Goal: Contribute content: Contribute content

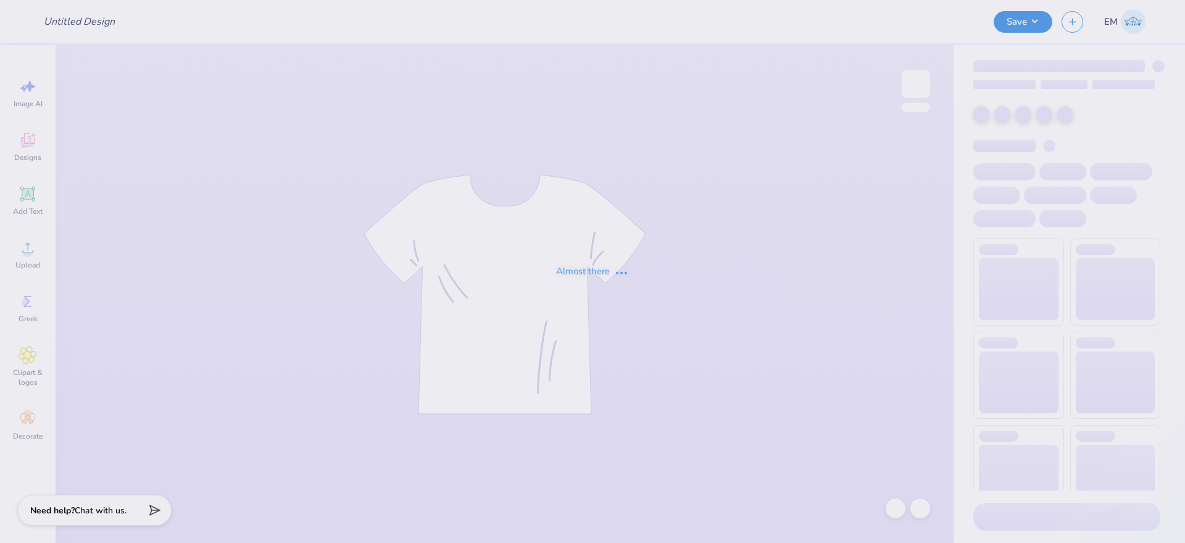
type input "Dad Tee"
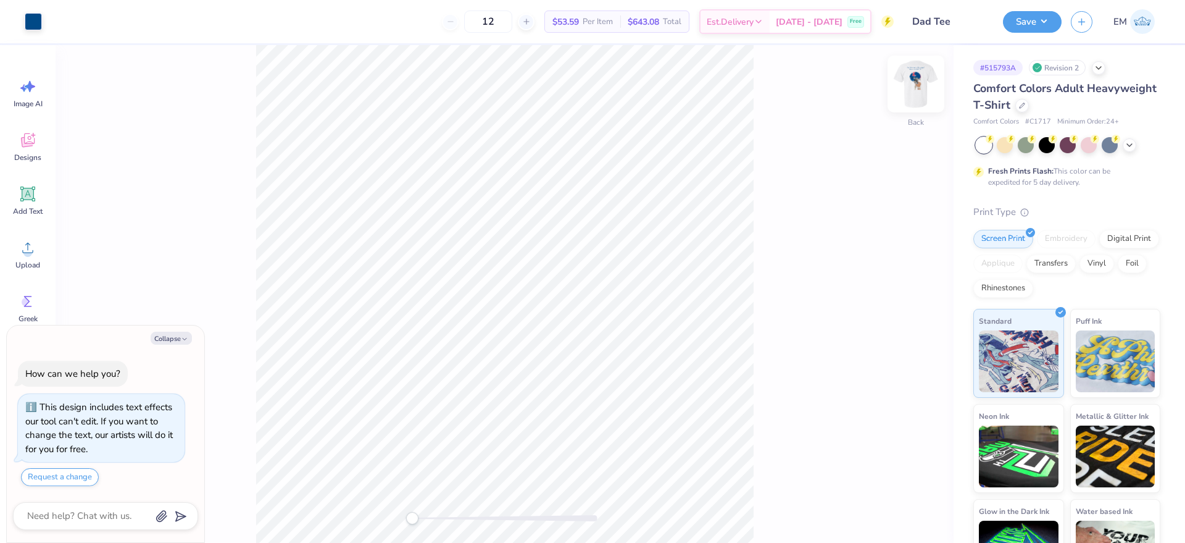
click at [914, 77] on img at bounding box center [915, 83] width 49 height 49
click at [30, 22] on div at bounding box center [33, 20] width 17 height 17
type textarea "x"
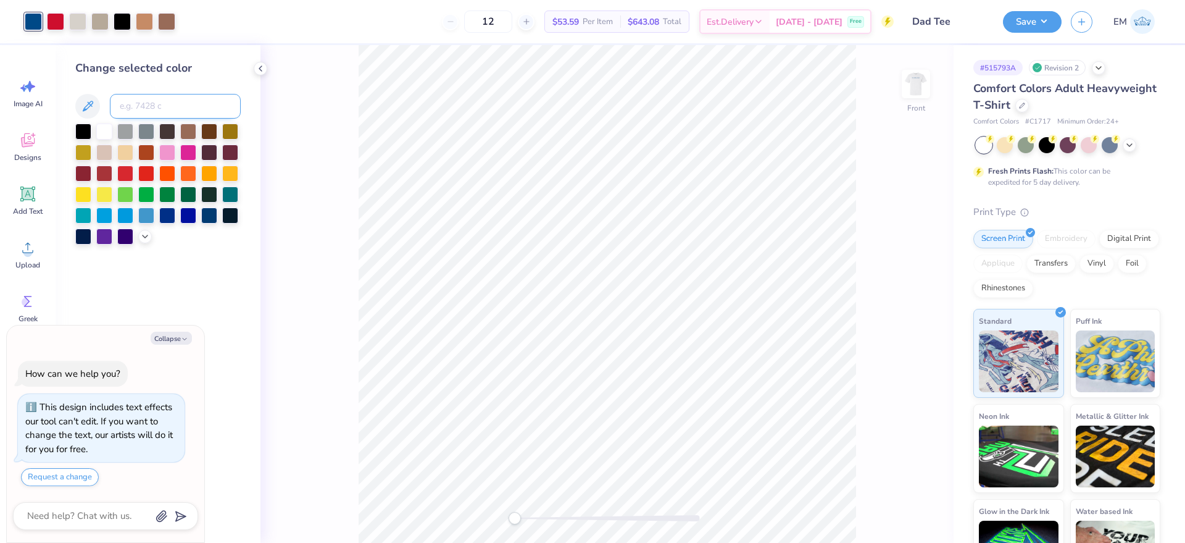
click at [182, 105] on input at bounding box center [175, 106] width 131 height 25
type input "307"
type textarea "x"
click at [922, 78] on img at bounding box center [915, 83] width 49 height 49
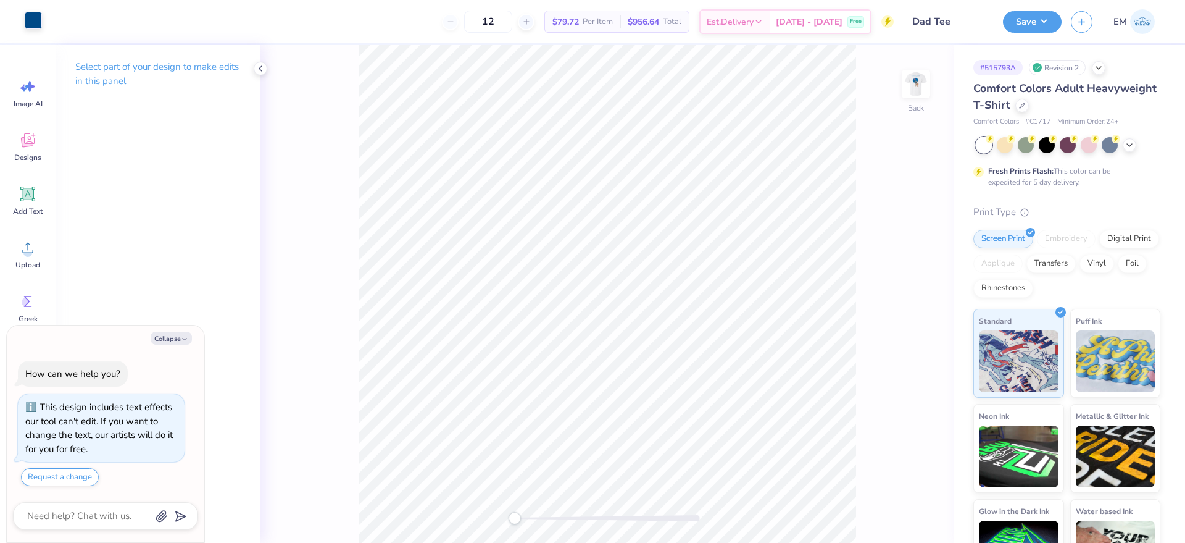
click at [30, 28] on div at bounding box center [33, 20] width 17 height 17
type textarea "x"
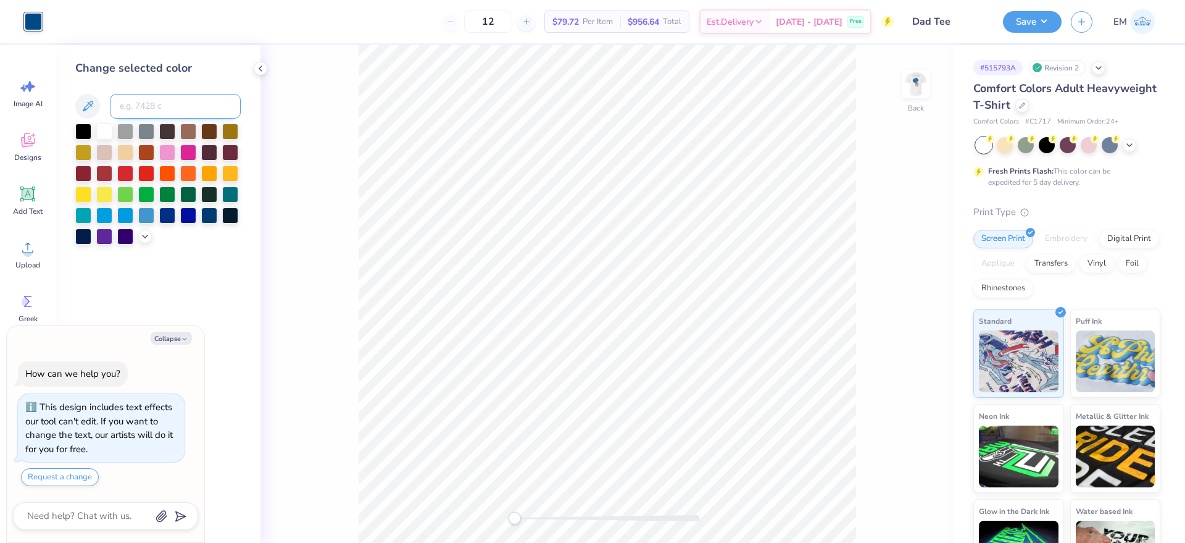
click at [140, 100] on input at bounding box center [175, 106] width 131 height 25
type input "307"
type textarea "x"
click at [929, 94] on img at bounding box center [915, 83] width 49 height 49
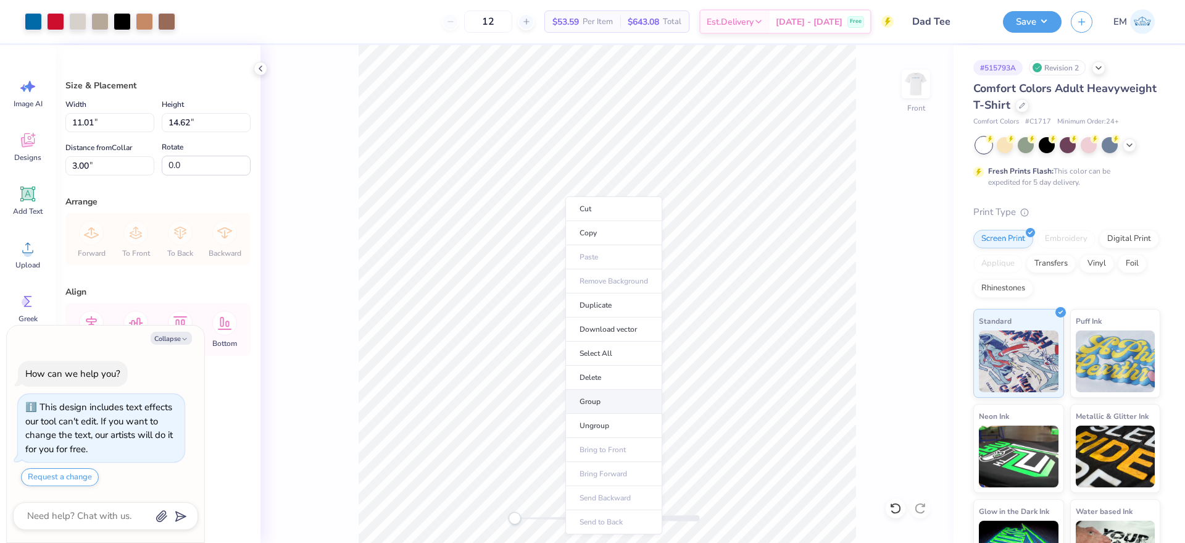
click at [648, 399] on li "Group" at bounding box center [613, 402] width 97 height 24
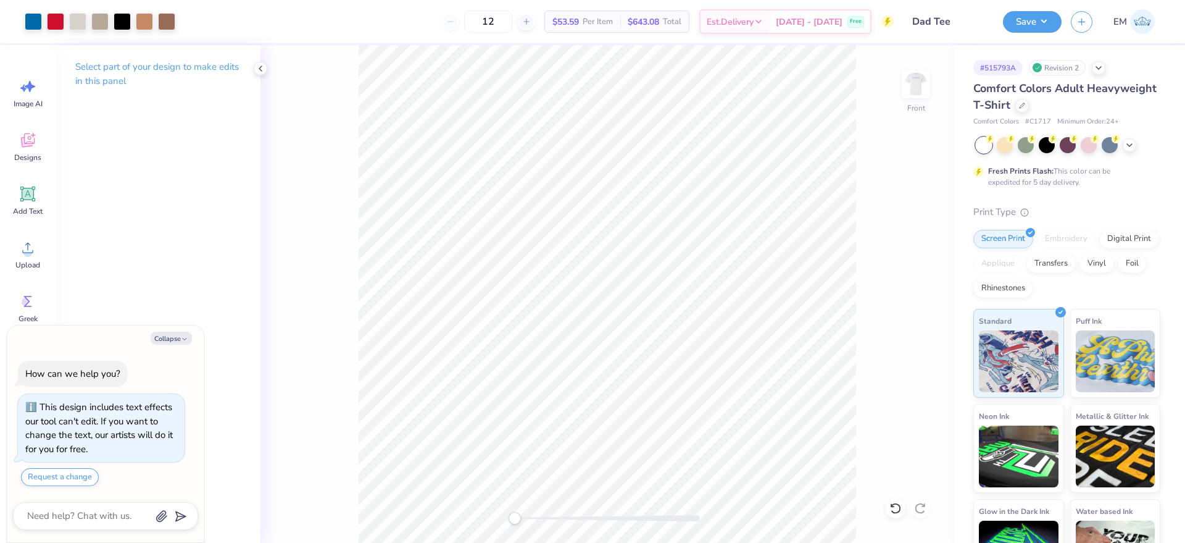
type textarea "x"
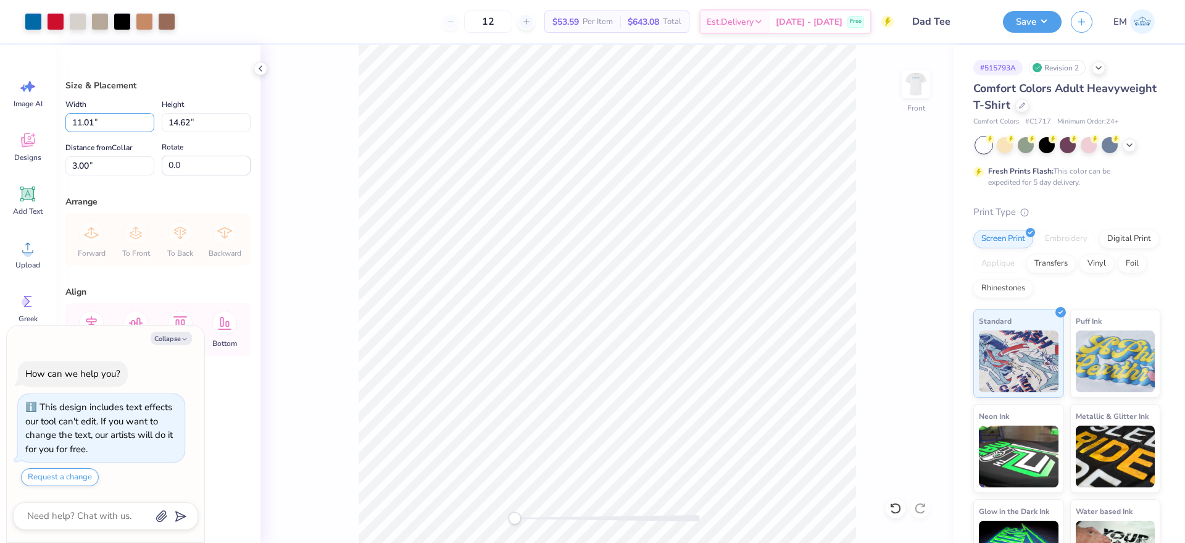
drag, startPoint x: 95, startPoint y: 119, endPoint x: 57, endPoint y: 128, distance: 39.2
click at [58, 128] on div "Size & Placement Width 11.01 11.01 " Height 14.62 14.62 " Distance from Collar …" at bounding box center [158, 294] width 205 height 498
type input "11"
click at [346, 223] on div "Front" at bounding box center [607, 294] width 693 height 498
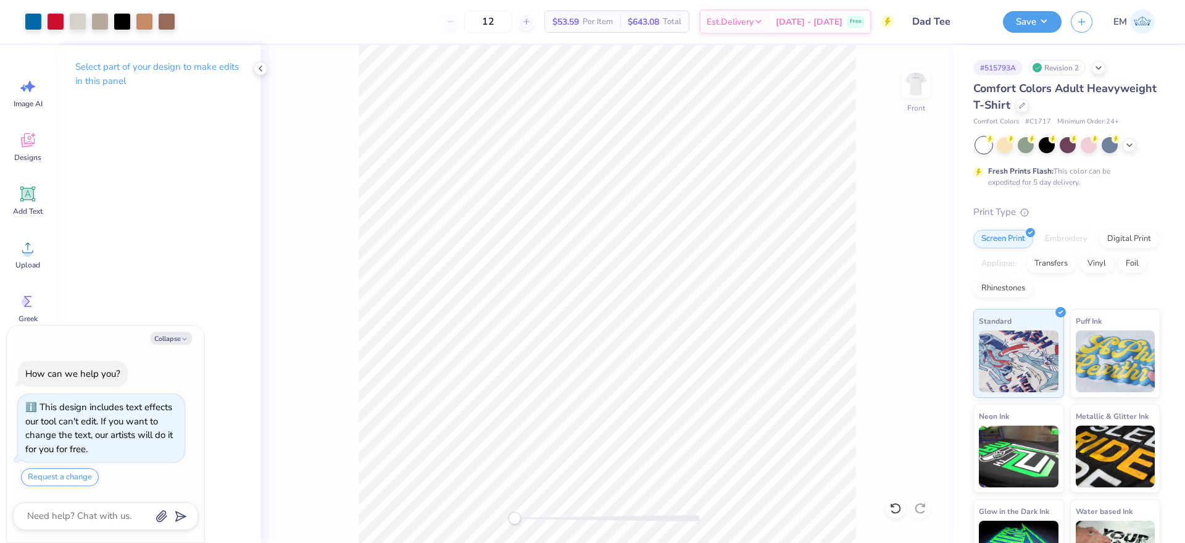
type textarea "x"
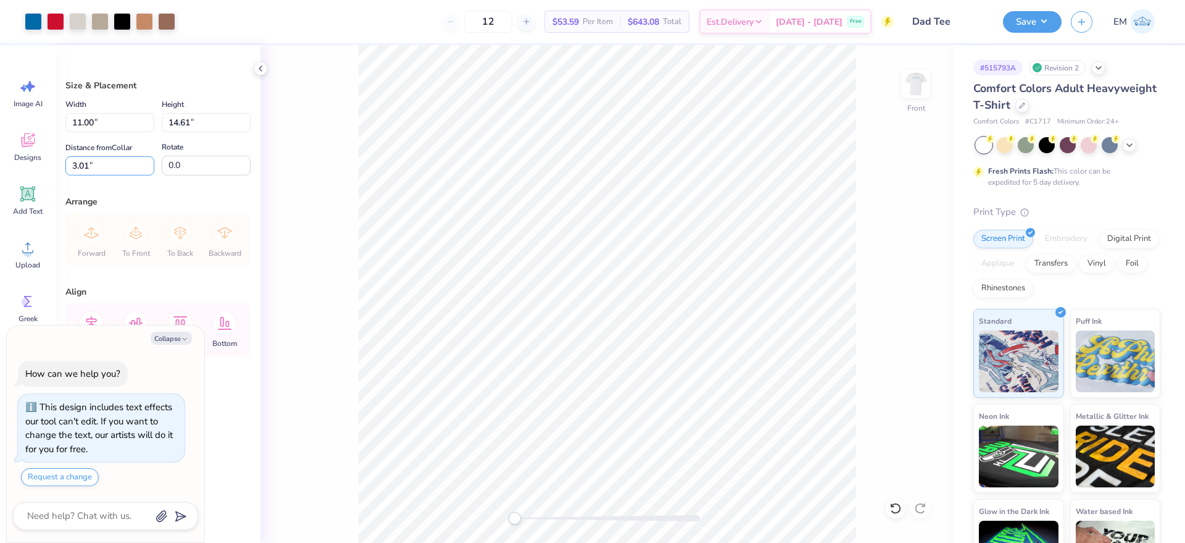
drag, startPoint x: 90, startPoint y: 167, endPoint x: 59, endPoint y: 170, distance: 31.0
click at [61, 168] on div "Size & Placement Width 11.00 11.00 " Height 14.61 14.61 " Distance from Collar …" at bounding box center [158, 294] width 205 height 498
type input "3"
click at [913, 90] on img at bounding box center [915, 83] width 49 height 49
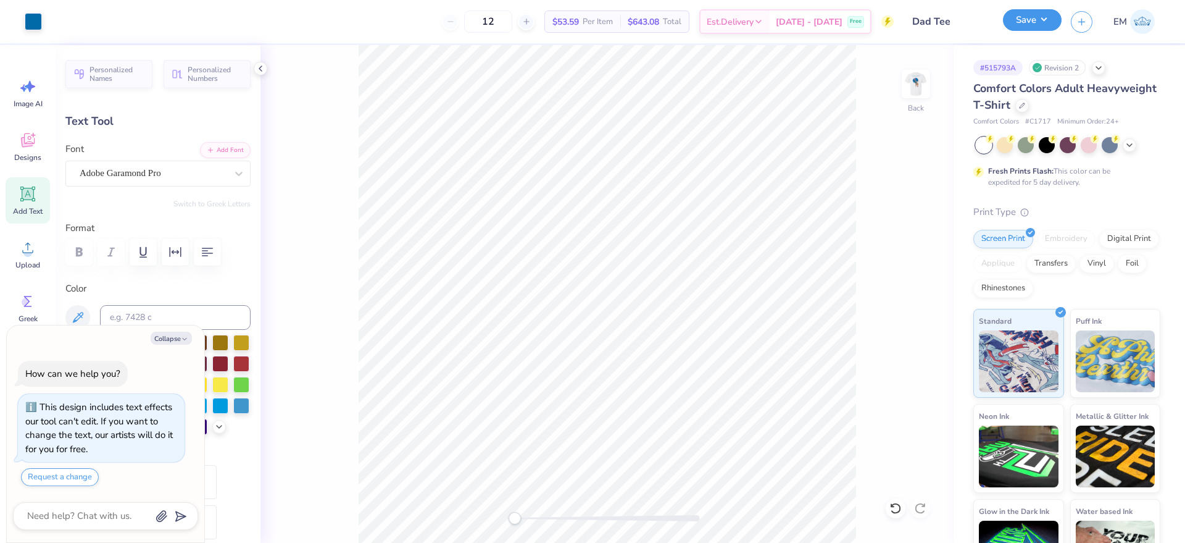
click at [1030, 28] on button "Save" at bounding box center [1032, 20] width 59 height 22
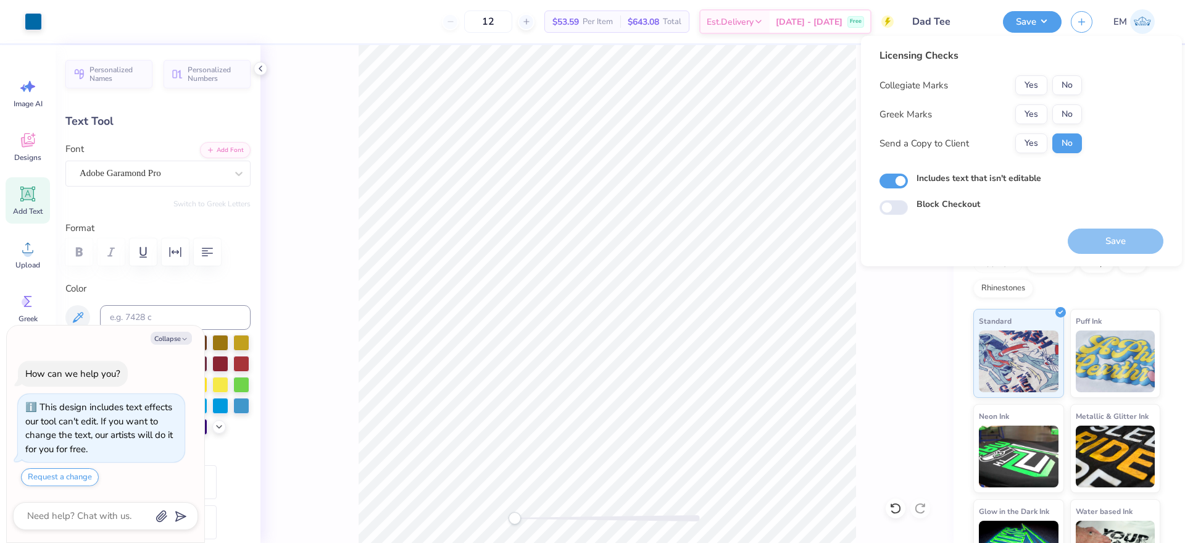
click at [1030, 95] on div "Collegiate Marks Yes No Greek Marks Yes No Send a Copy to Client Yes No" at bounding box center [981, 114] width 202 height 78
click at [1026, 88] on button "Yes" at bounding box center [1032, 85] width 32 height 20
click at [1026, 111] on button "Yes" at bounding box center [1032, 114] width 32 height 20
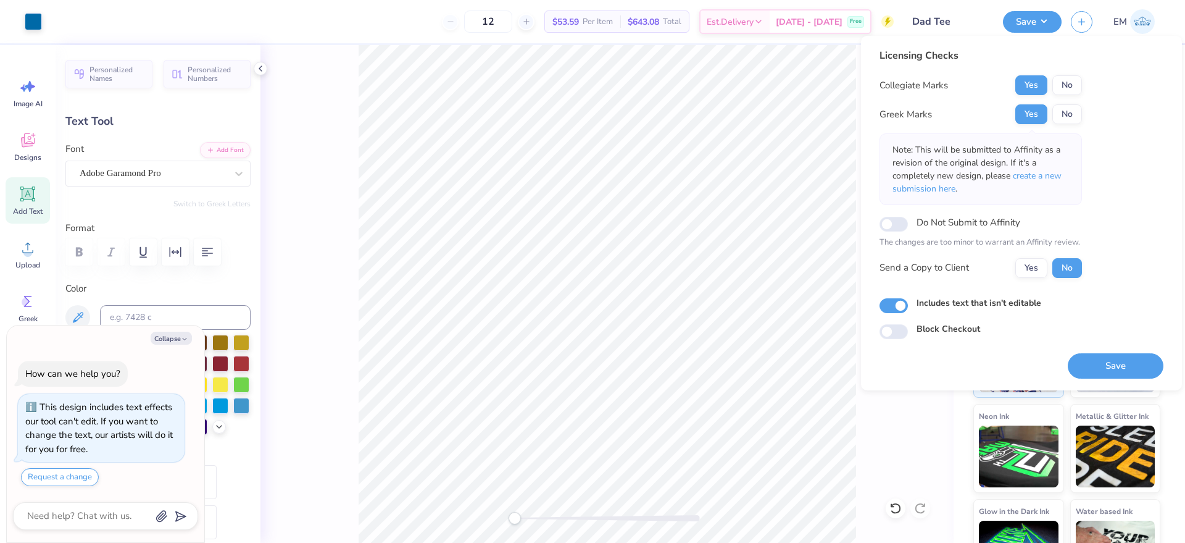
click at [1034, 272] on button "Yes" at bounding box center [1032, 268] width 32 height 20
click at [1107, 362] on button "Save" at bounding box center [1116, 365] width 96 height 25
type textarea "x"
